Goal: Information Seeking & Learning: Learn about a topic

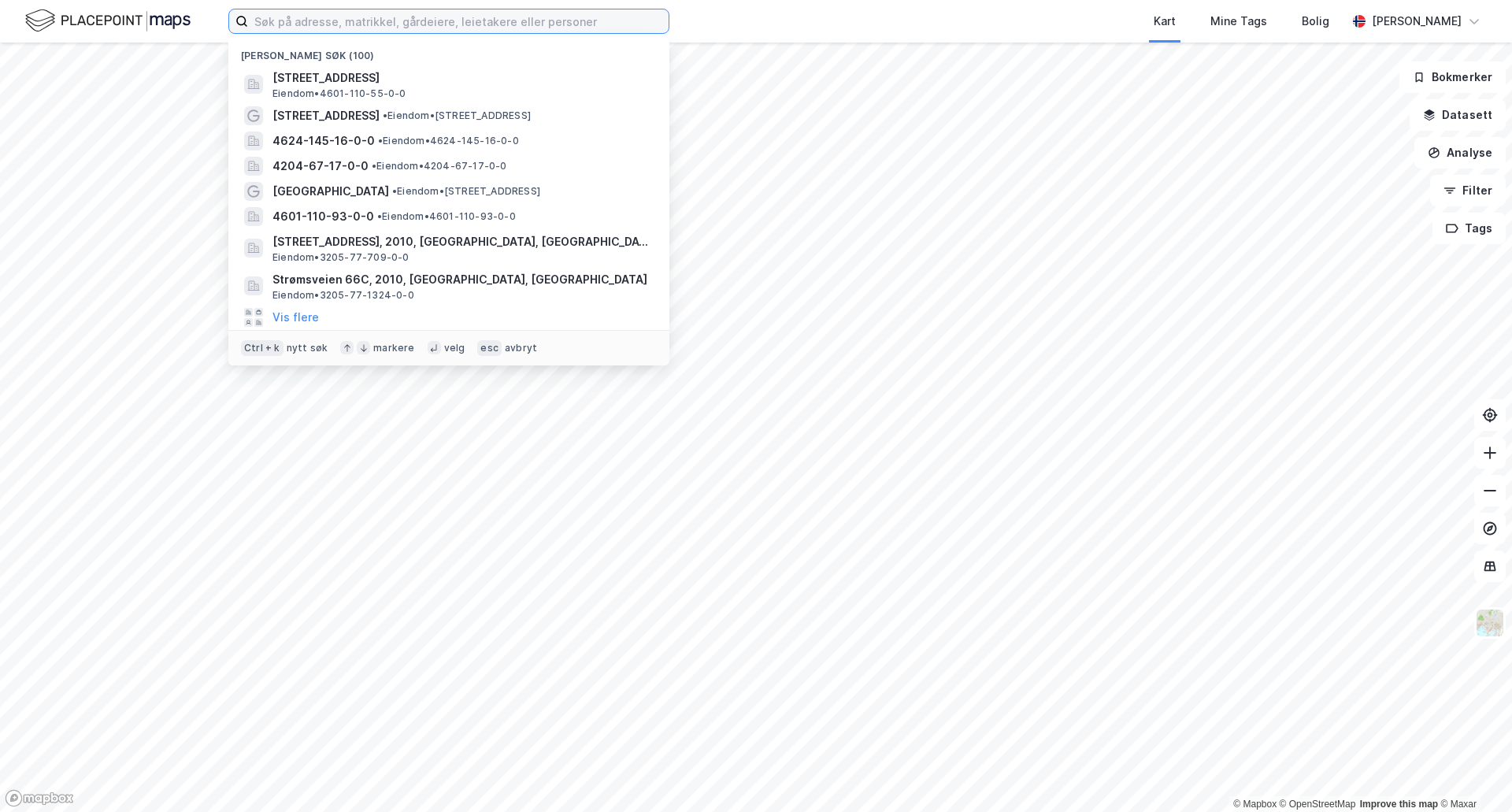
click at [399, 26] on input at bounding box center [458, 21] width 420 height 24
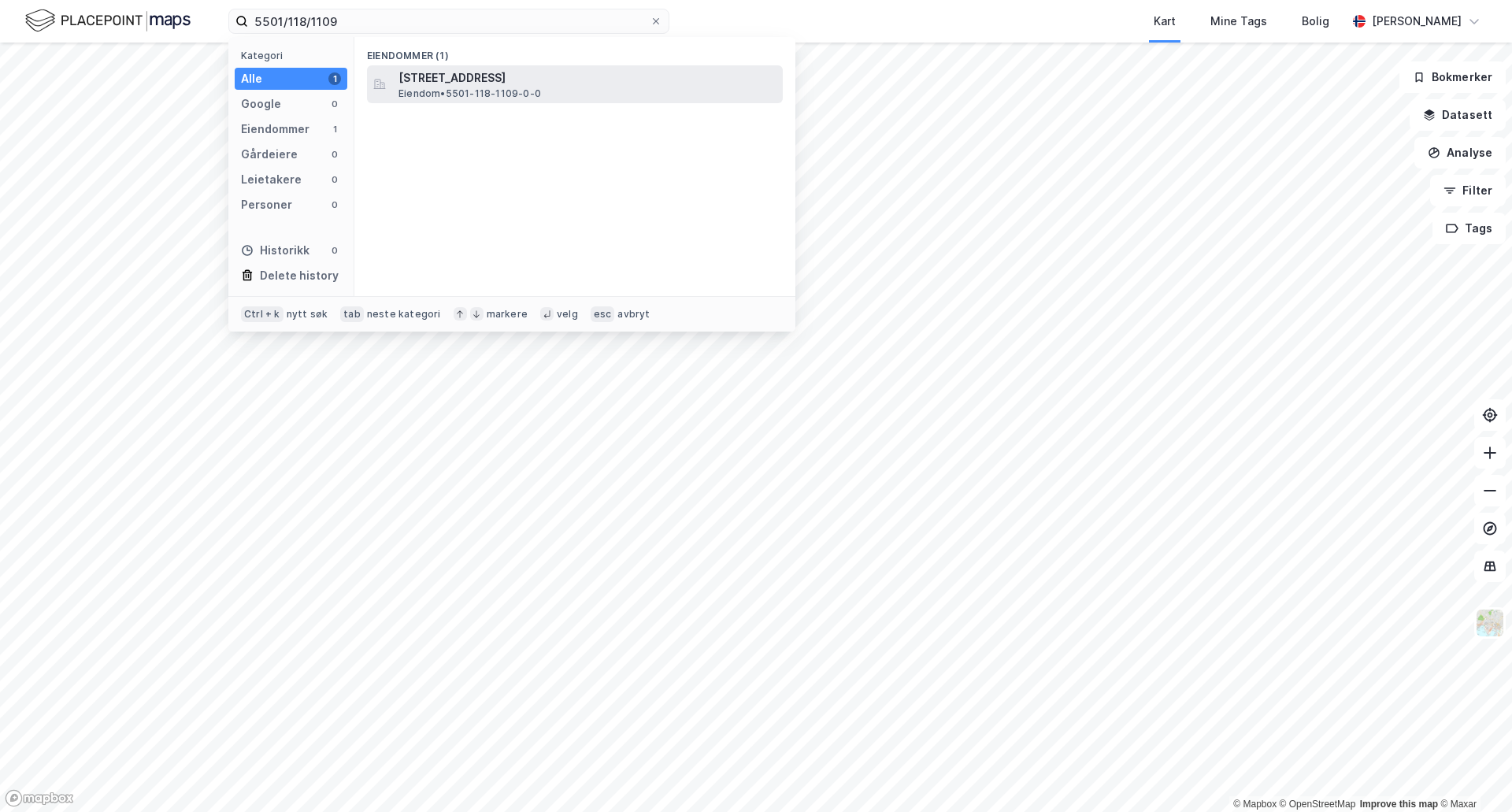
click at [488, 79] on span "[STREET_ADDRESS]" at bounding box center [587, 77] width 378 height 19
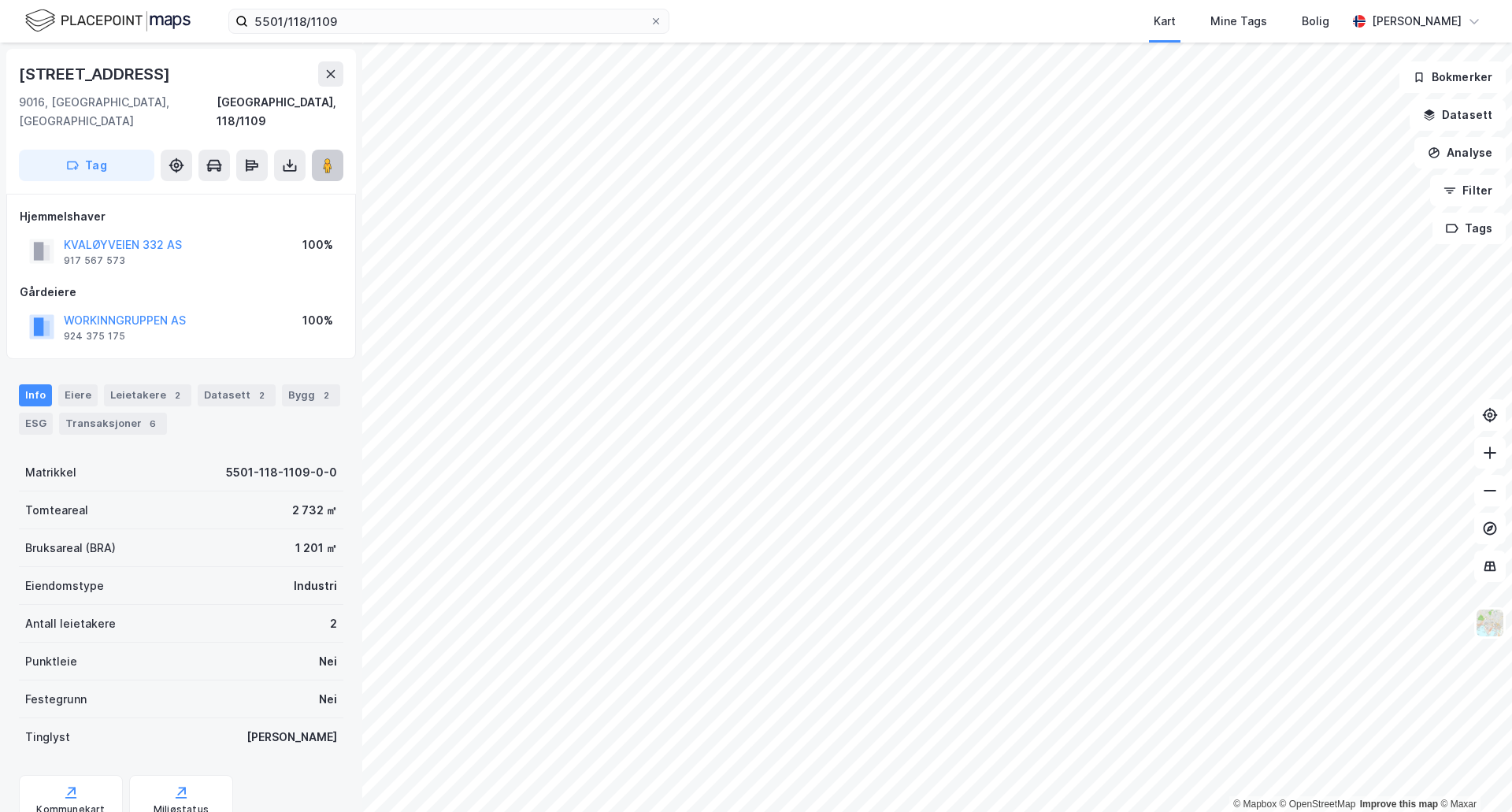
click at [321, 158] on icon at bounding box center [327, 165] width 15 height 15
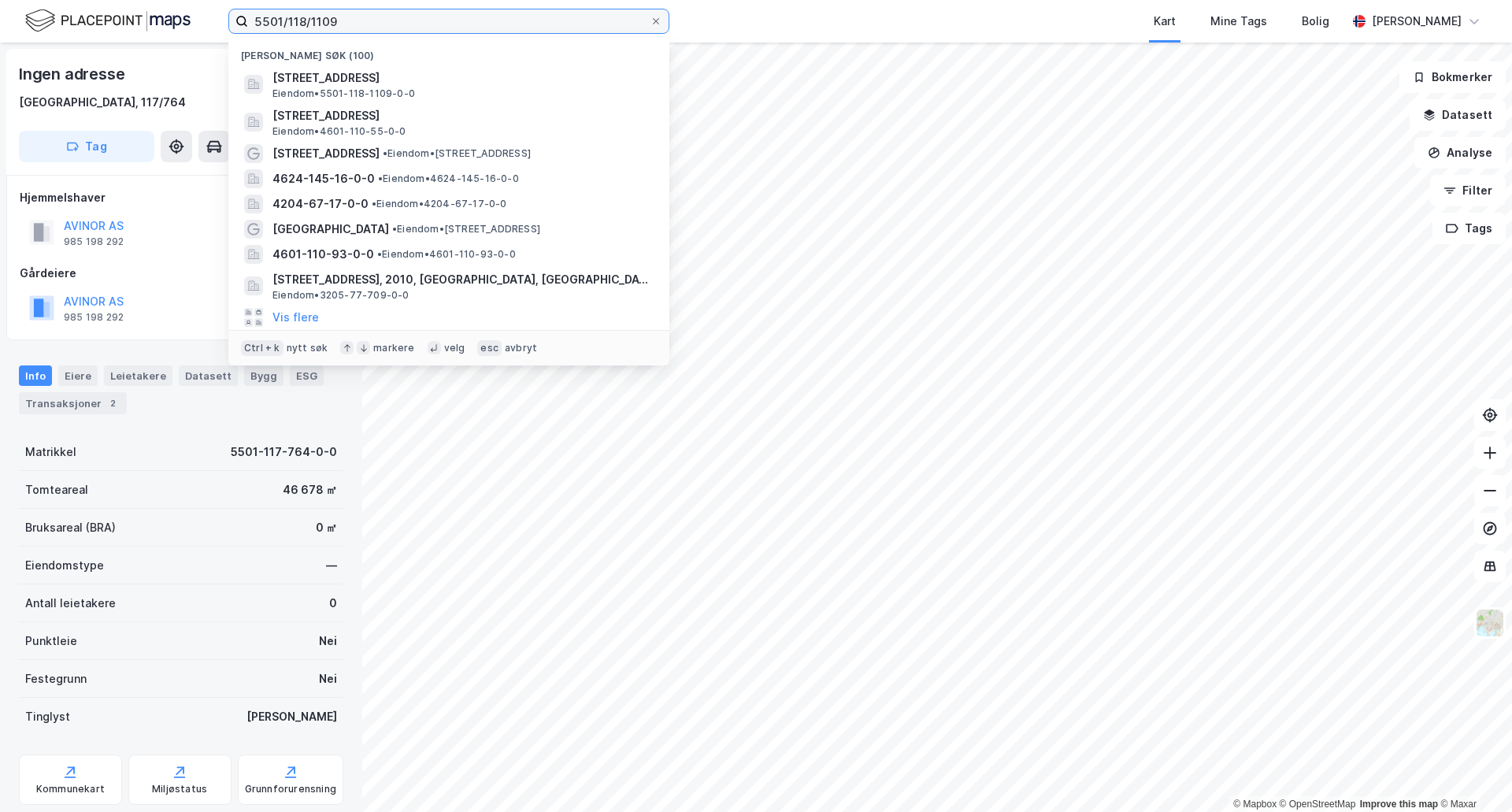
click at [337, 23] on input "5501/118/1109" at bounding box center [449, 21] width 402 height 24
click at [366, 23] on input "5501/118/1109" at bounding box center [449, 21] width 402 height 24
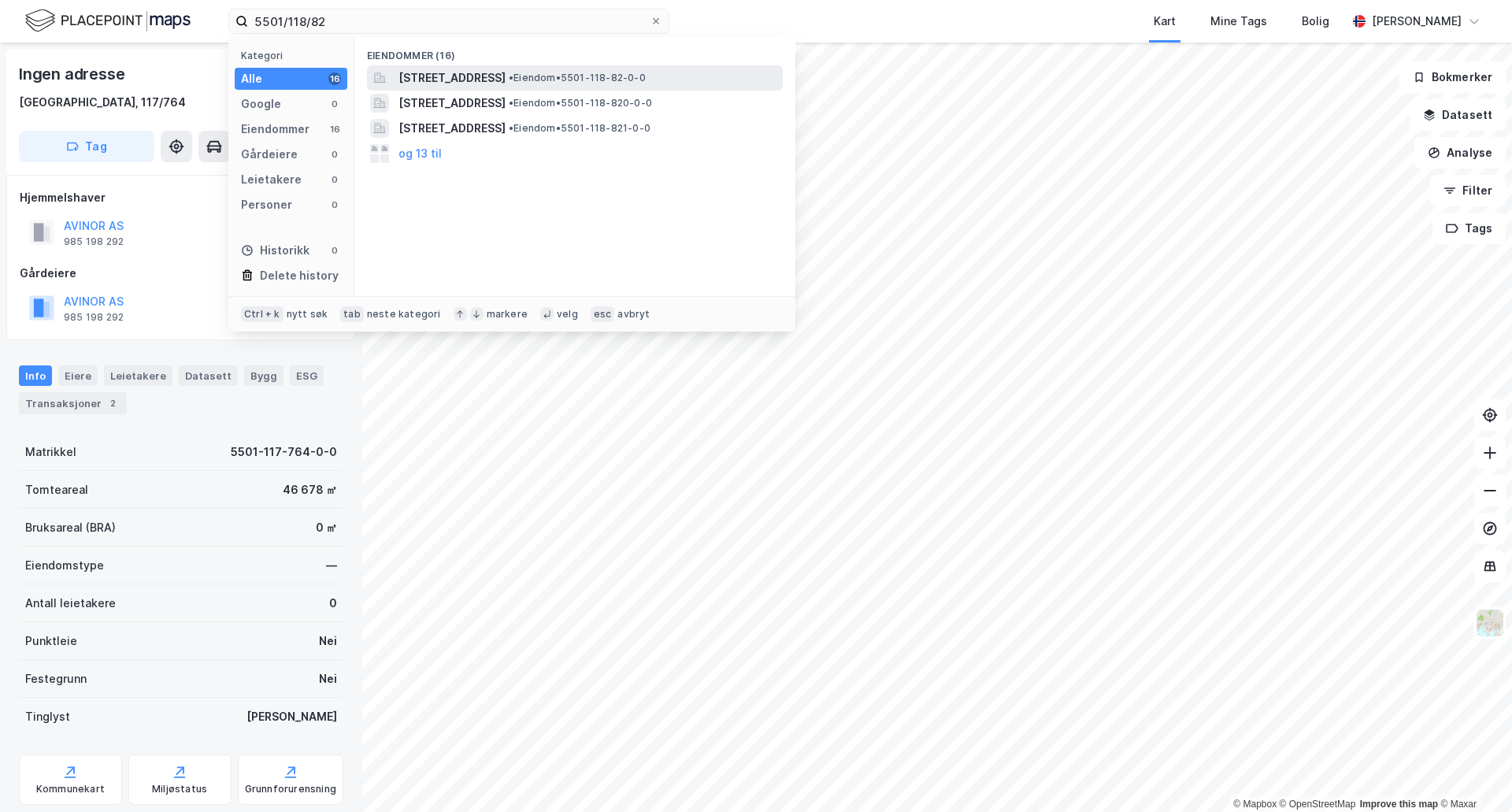
click at [503, 78] on span "[STREET_ADDRESS]" at bounding box center [452, 77] width 107 height 19
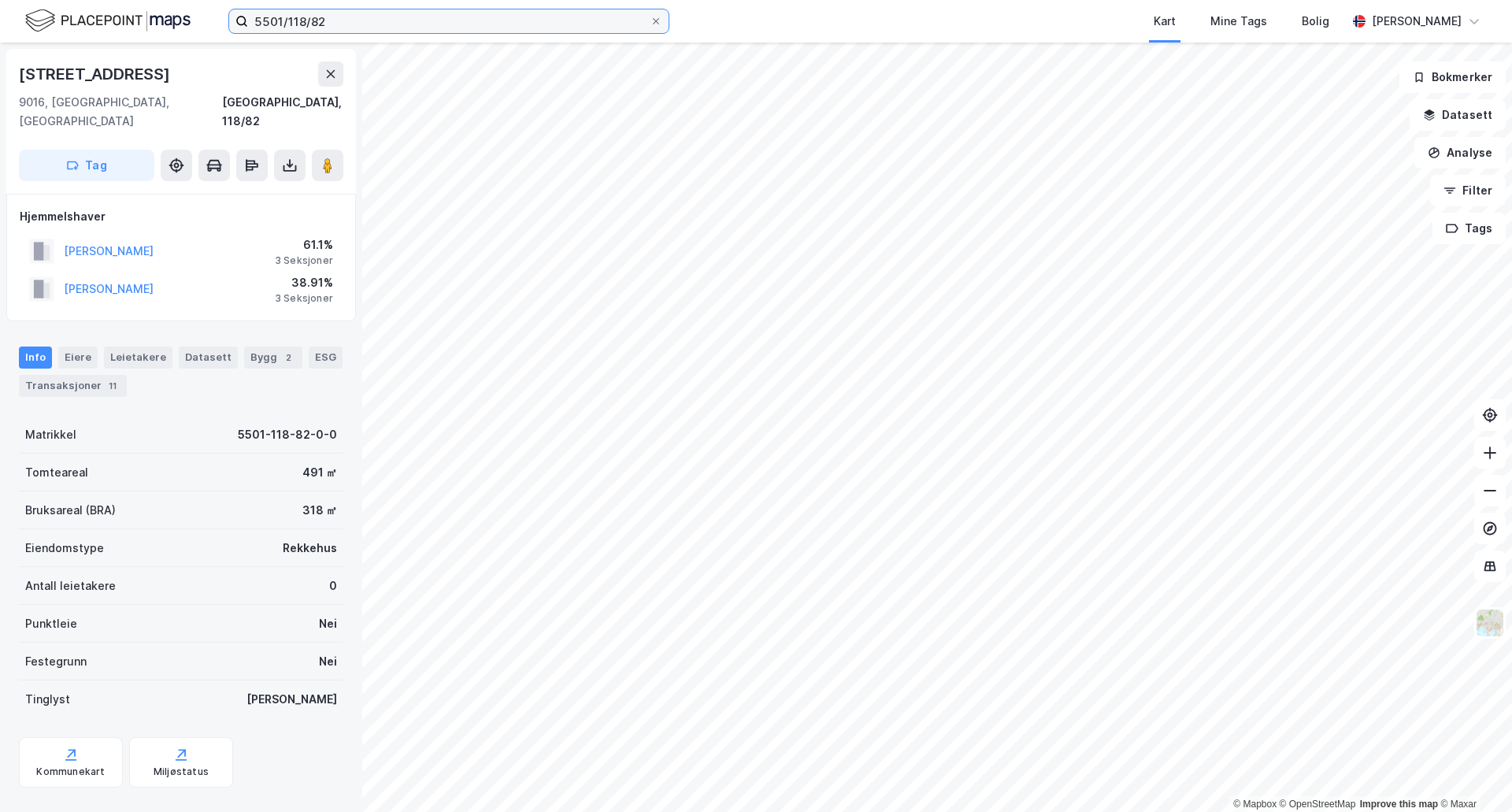
click at [302, 19] on input "5501/118/82" at bounding box center [449, 21] width 402 height 24
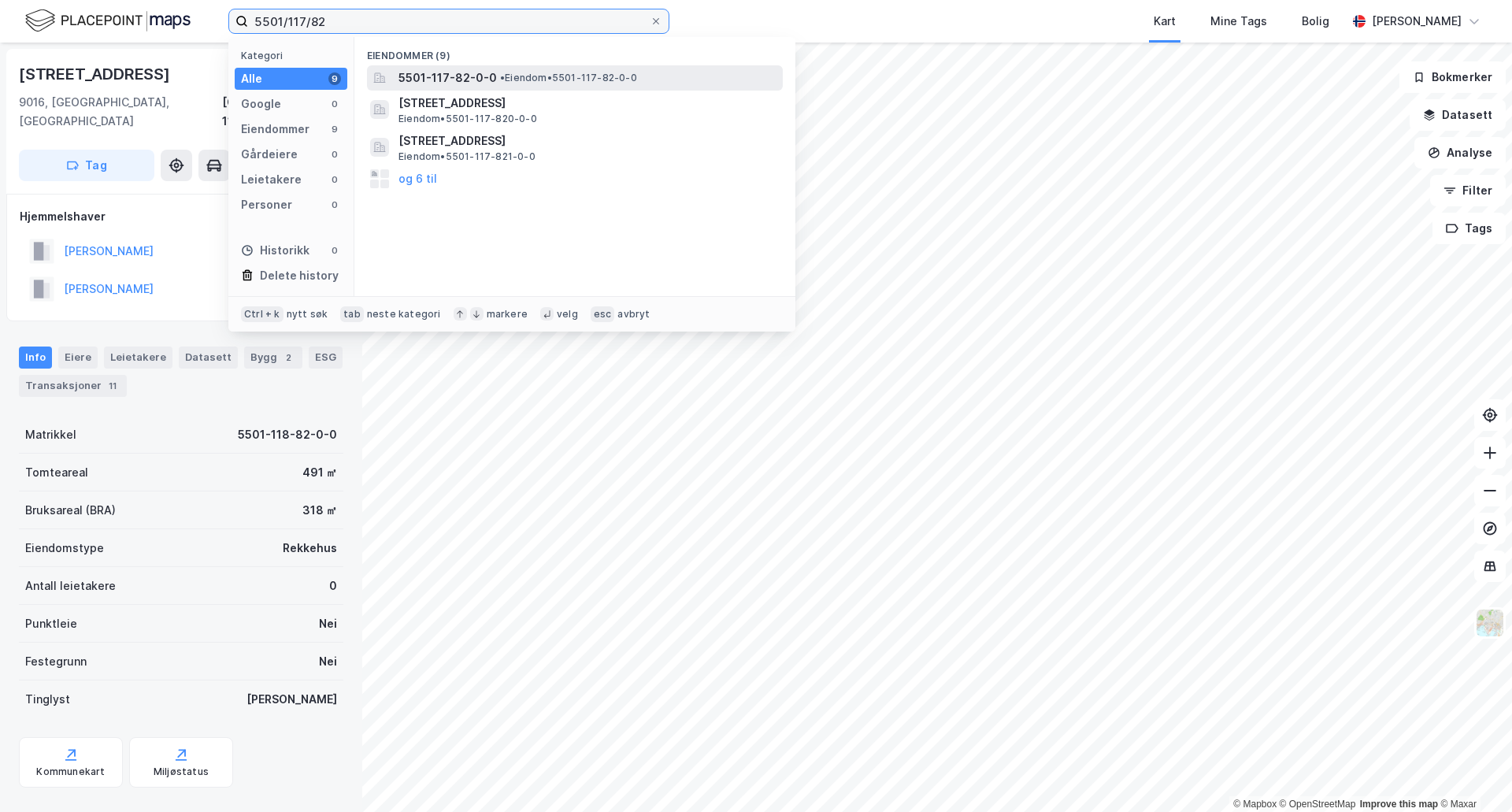
type input "5501/117/82"
click at [417, 77] on span "5501-117-82-0-0" at bounding box center [447, 77] width 98 height 19
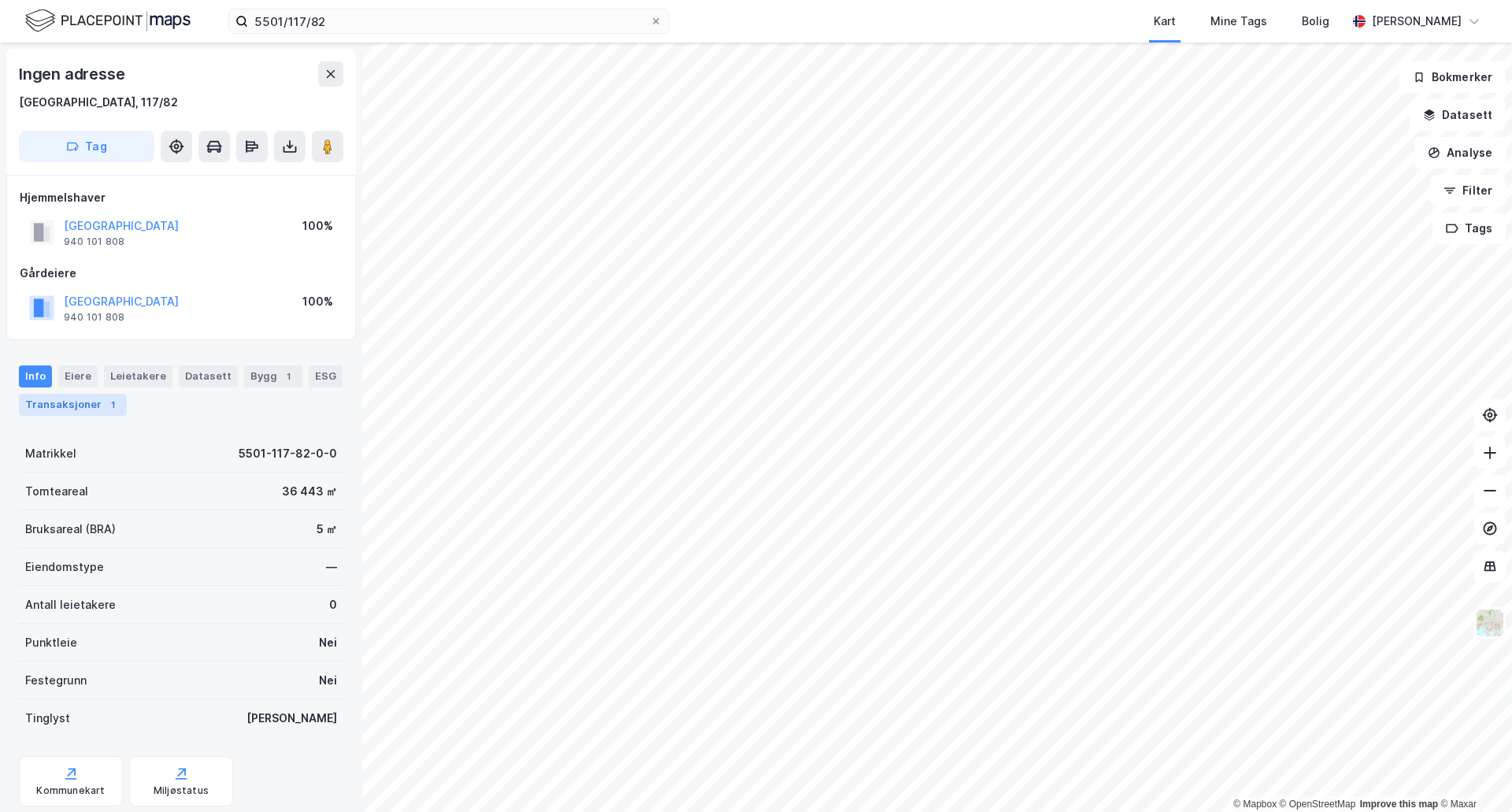
click at [94, 406] on div "Transaksjoner 1" at bounding box center [72, 404] width 108 height 22
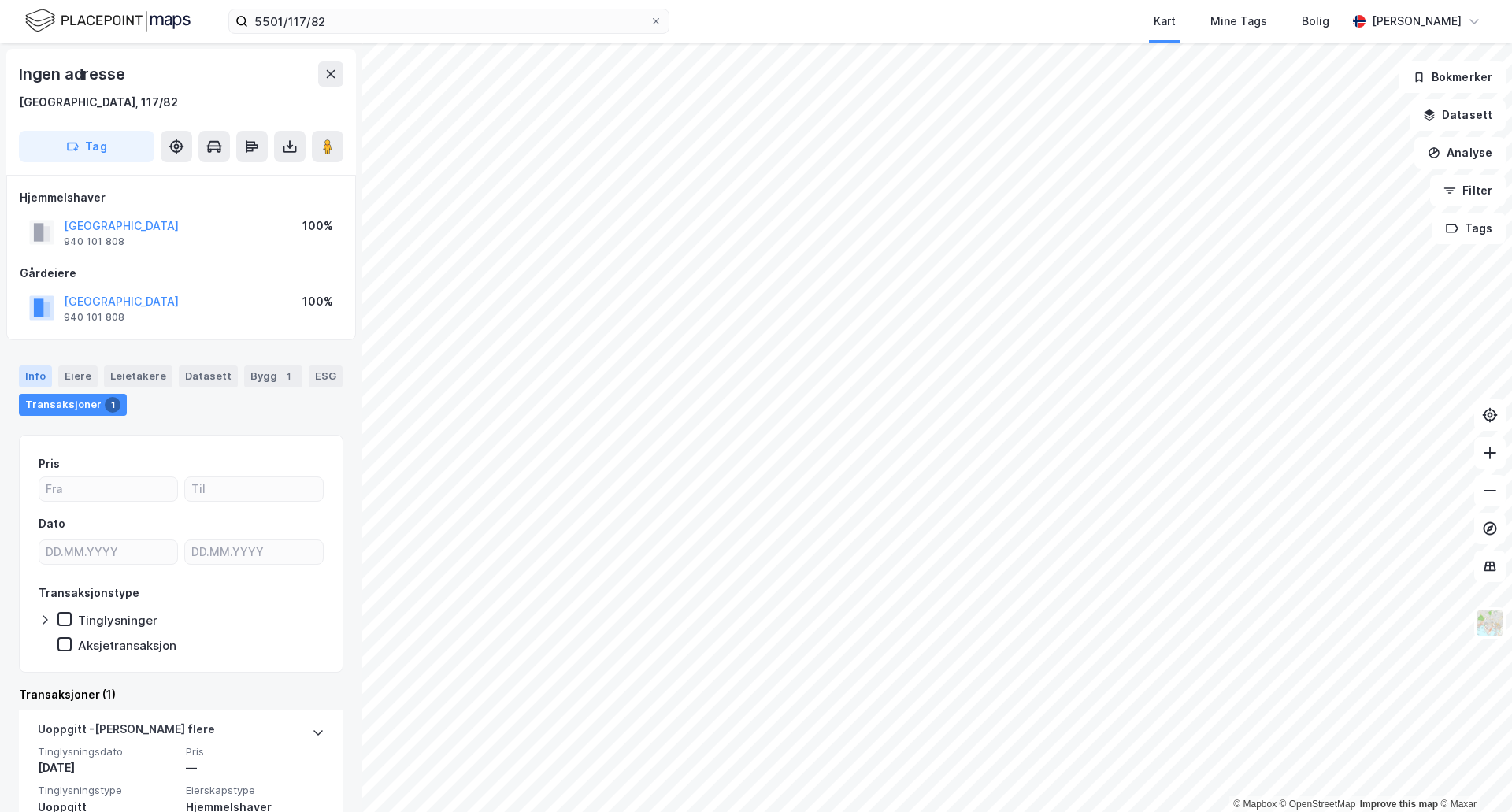
click at [36, 376] on div "Info" at bounding box center [35, 376] width 33 height 22
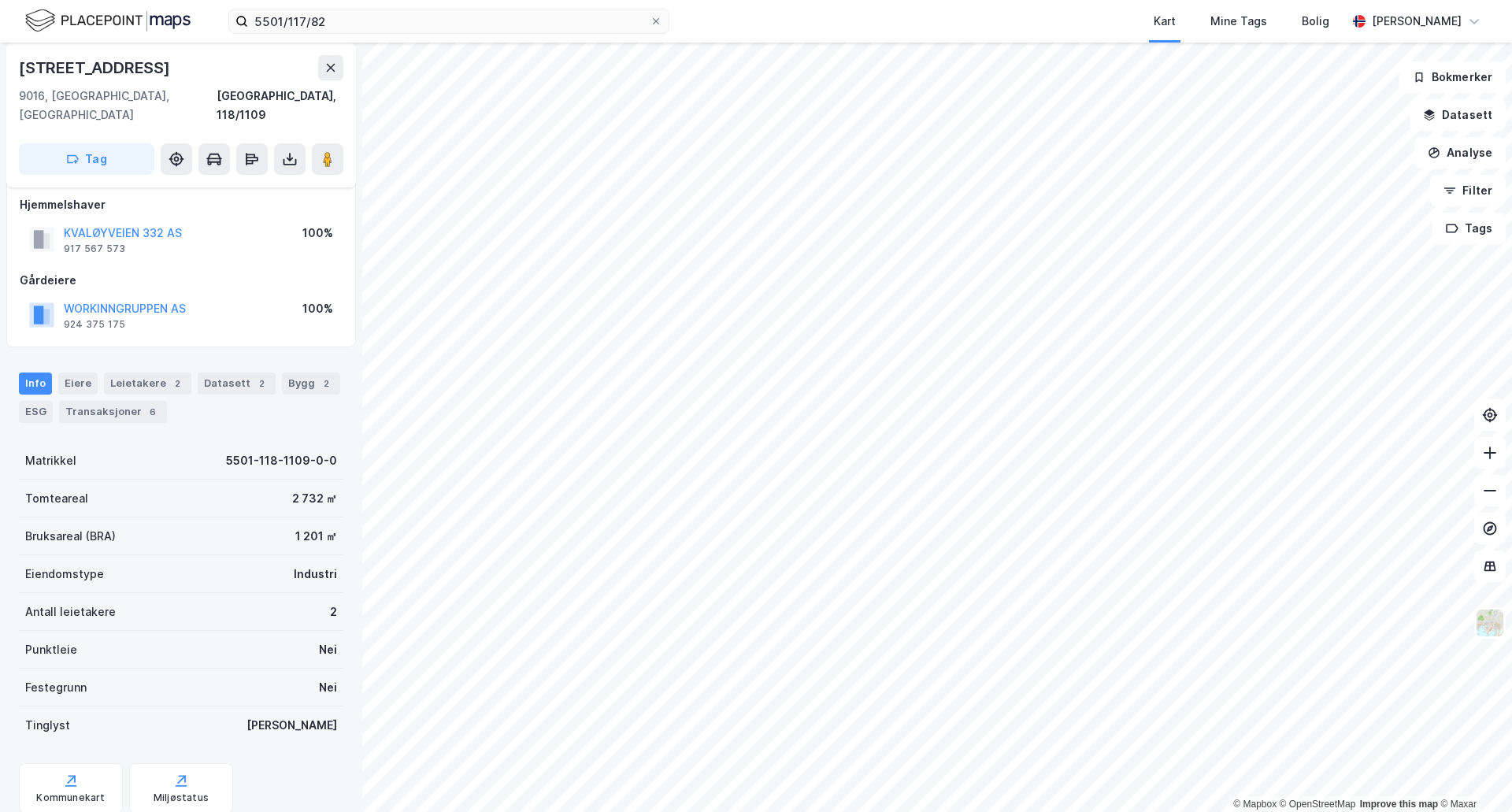
scroll to position [46, 0]
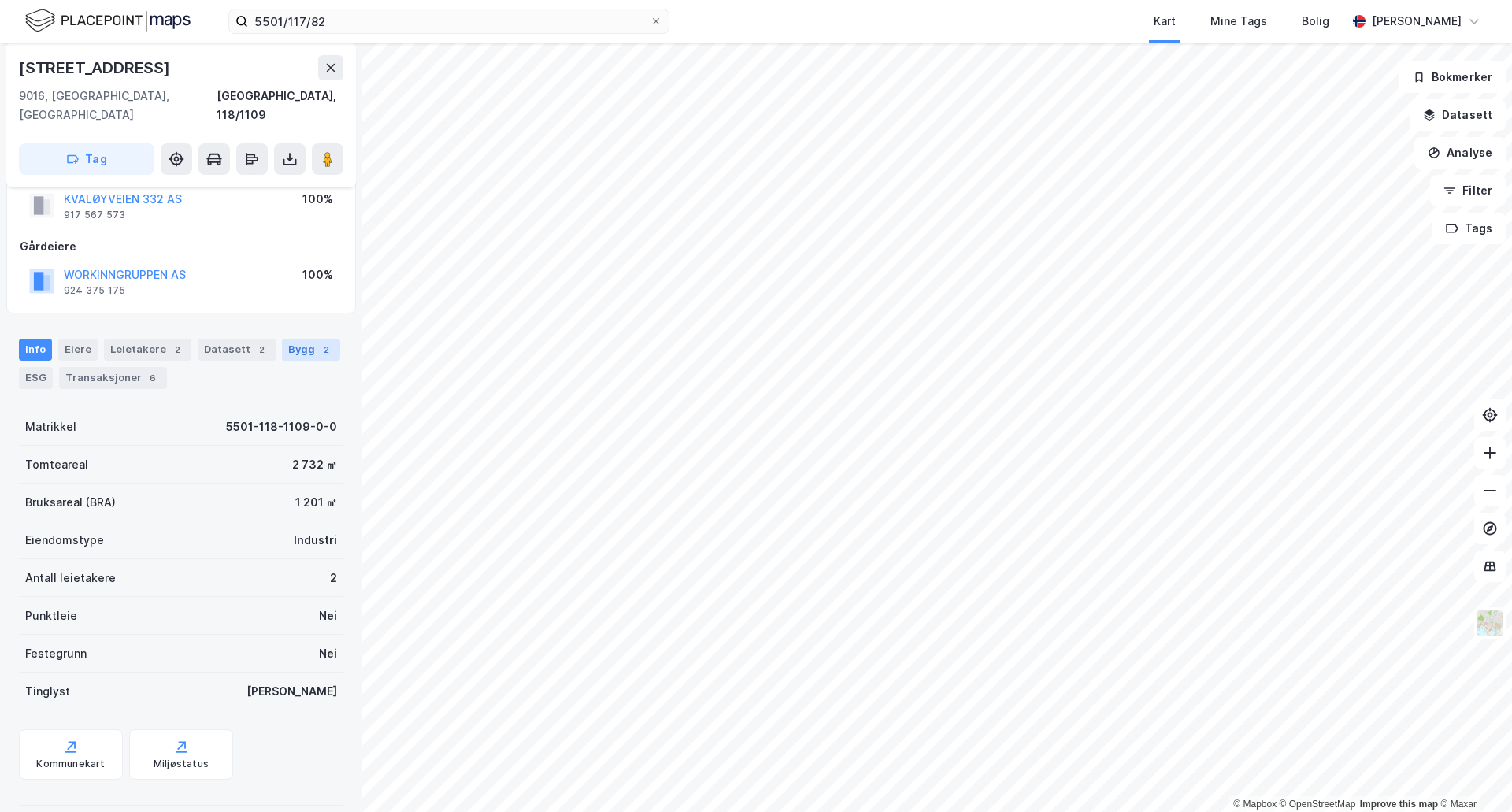
click at [285, 339] on div "Bygg 2" at bounding box center [311, 350] width 59 height 22
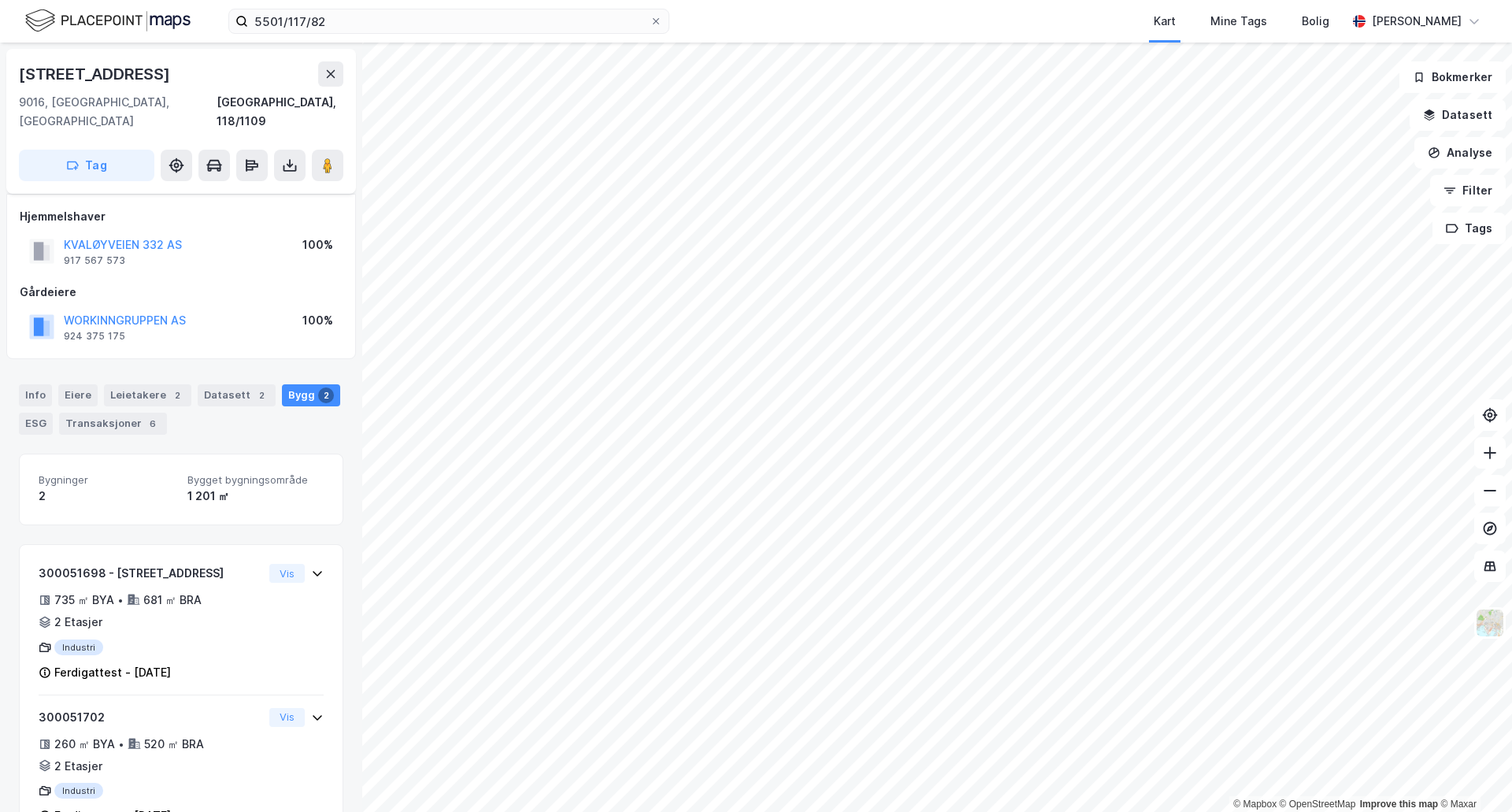
scroll to position [33, 0]
